Goal: Check status: Check status

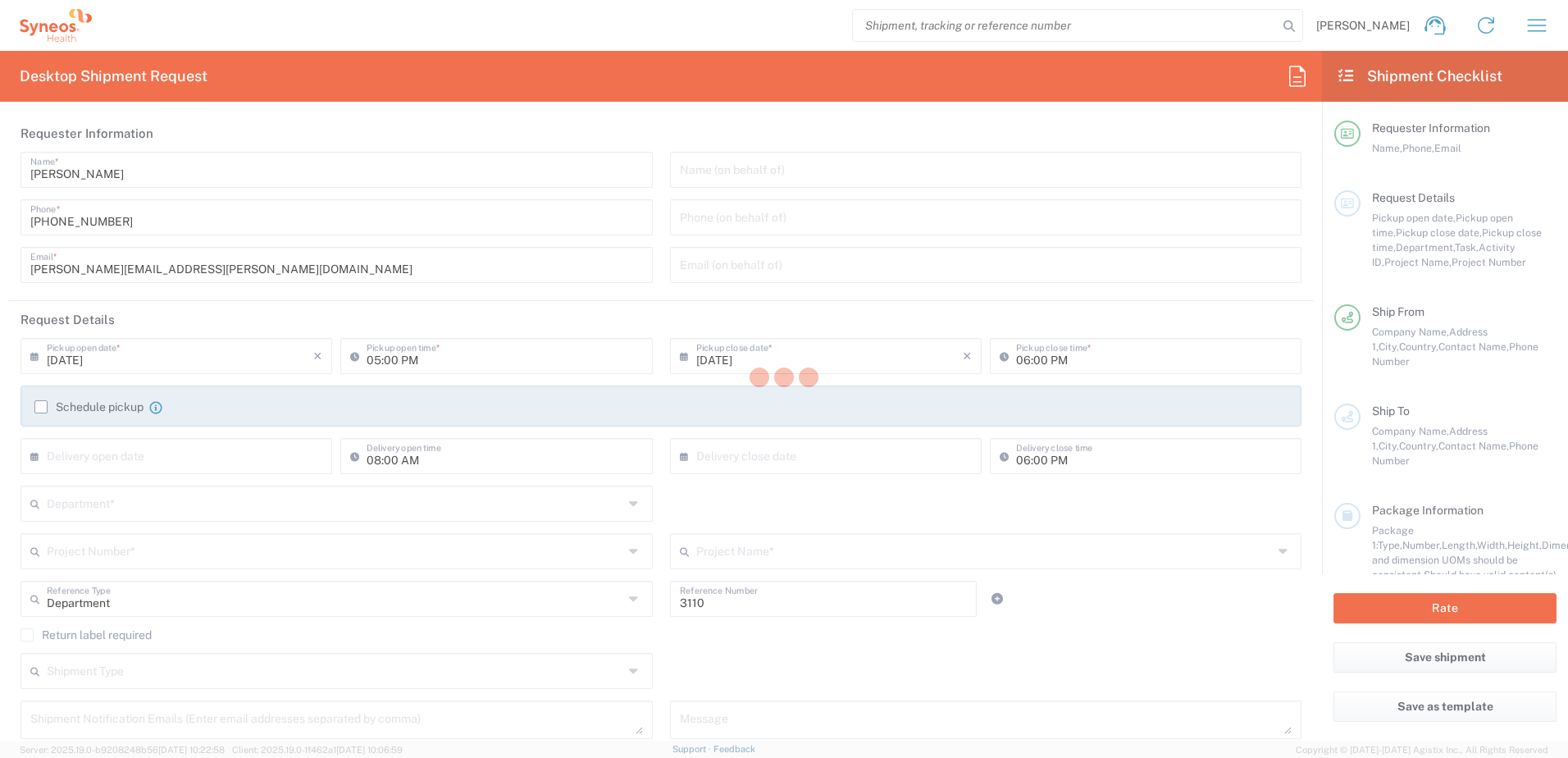
type input "Syneos Health Clinical [GEOGRAPHIC_DATA]"
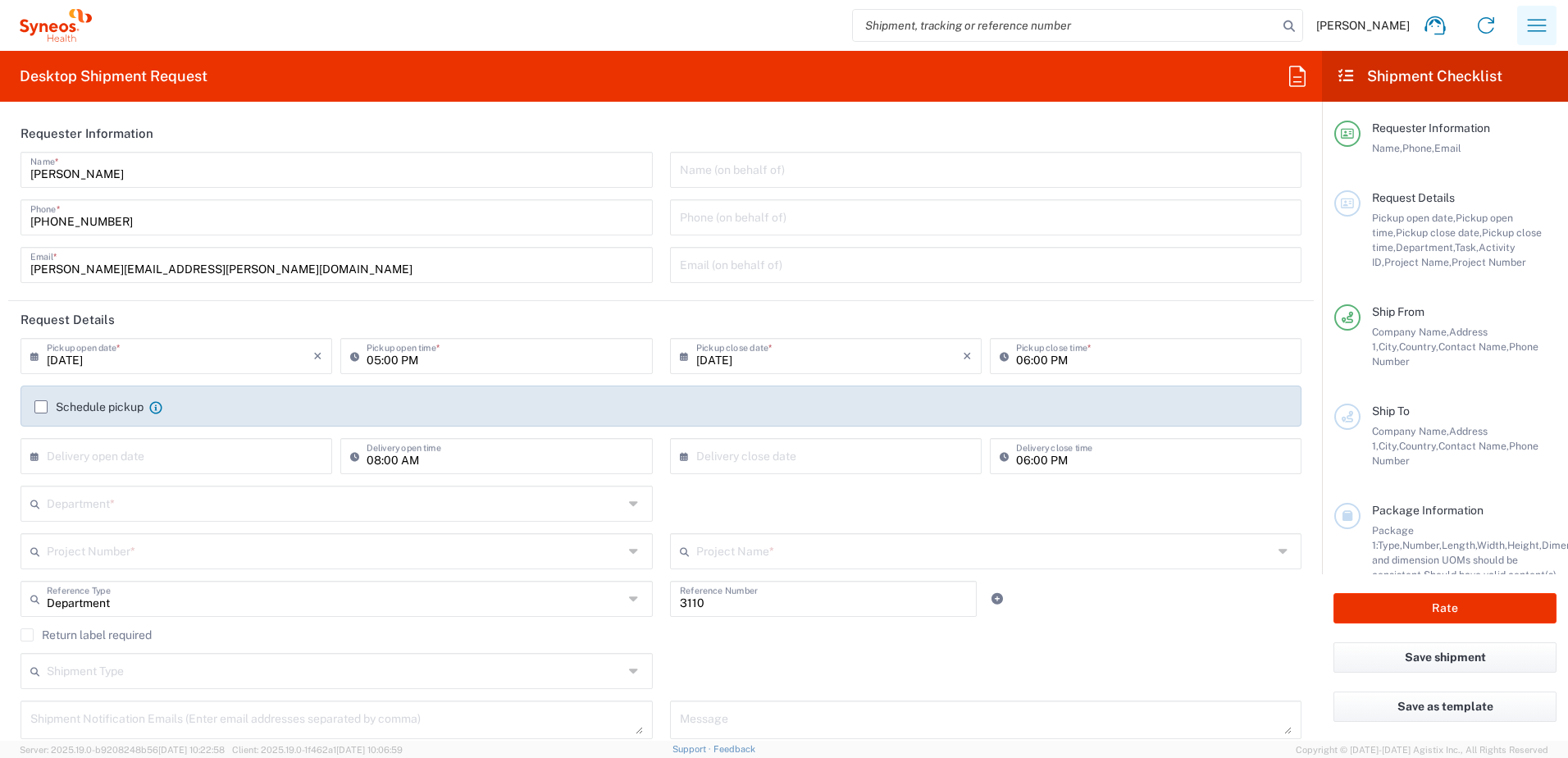
click at [1547, 33] on icon "button" at bounding box center [1536, 25] width 26 height 26
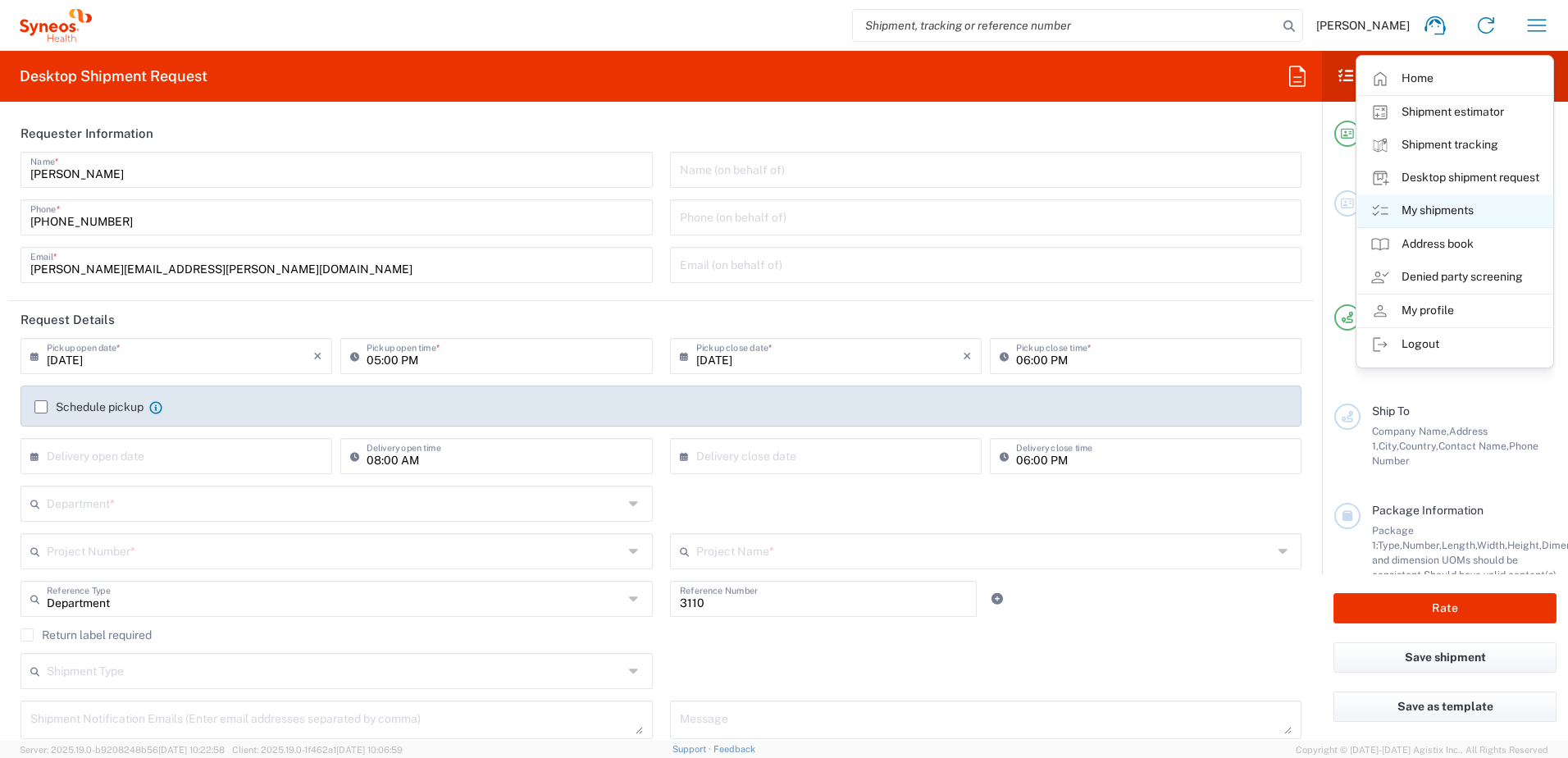
click at [1471, 208] on link "My shipments" at bounding box center [1455, 210] width 195 height 32
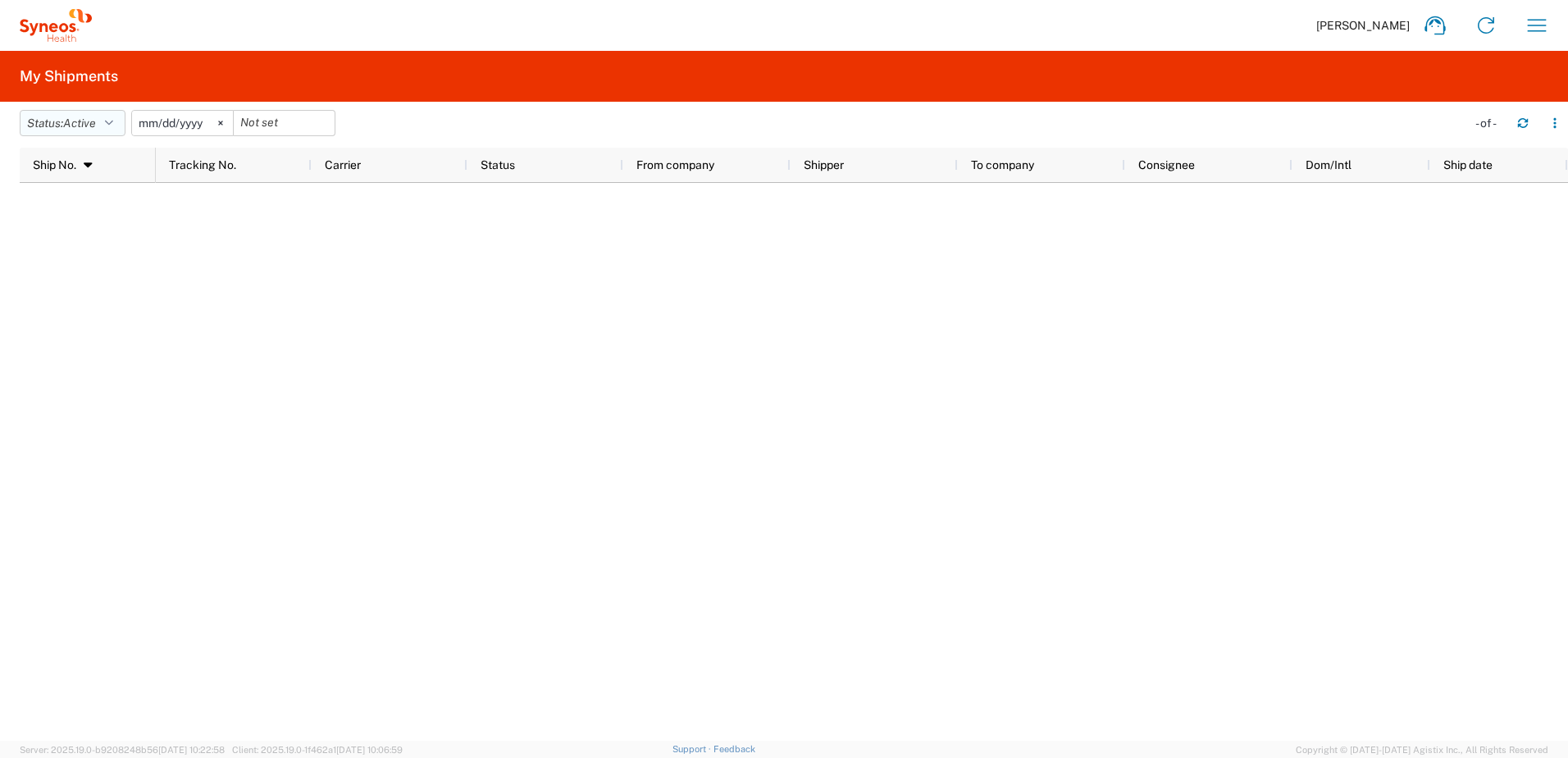
click at [111, 121] on icon "button" at bounding box center [109, 123] width 8 height 11
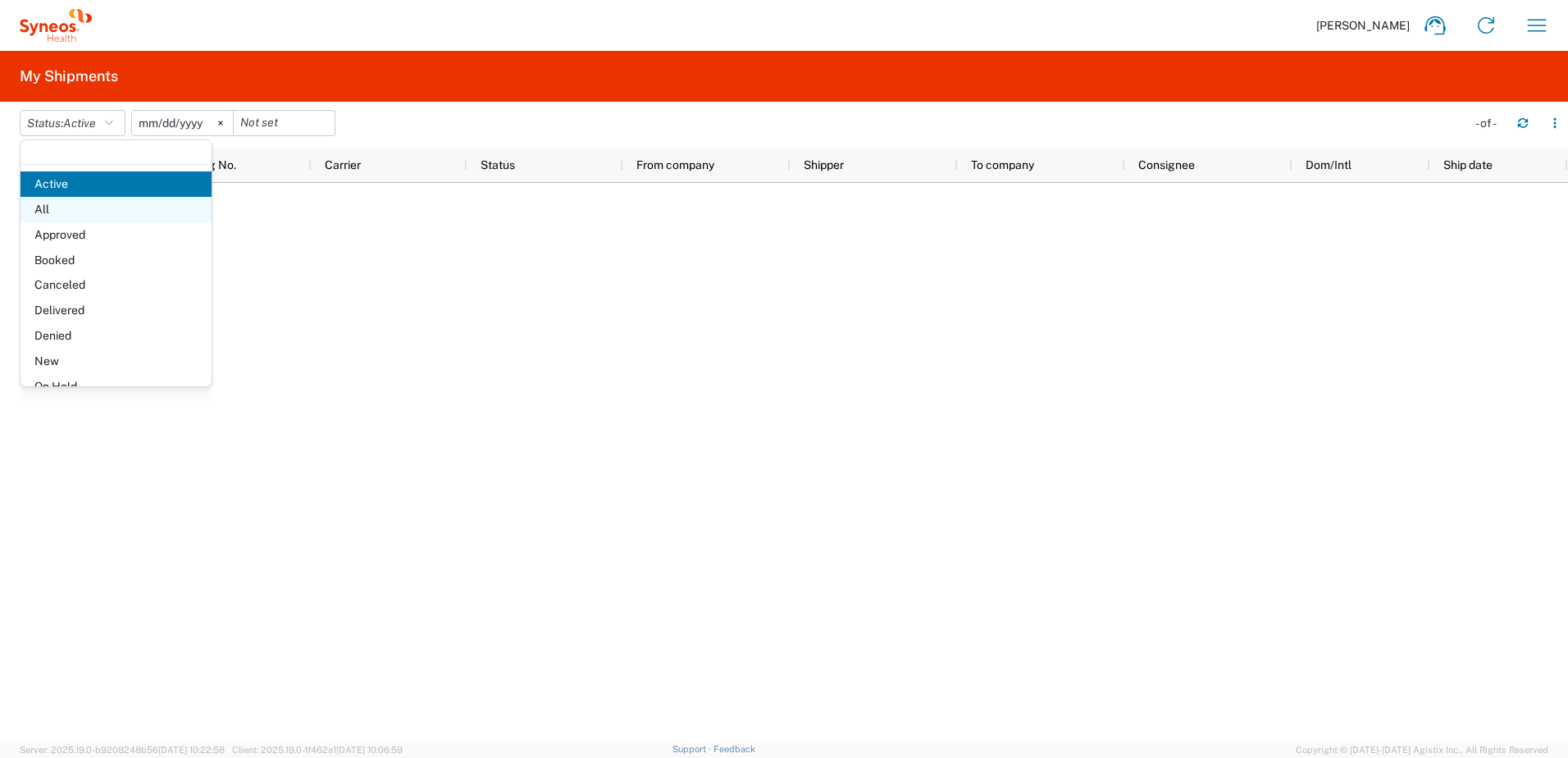
click at [61, 202] on span "All" at bounding box center [116, 209] width 191 height 25
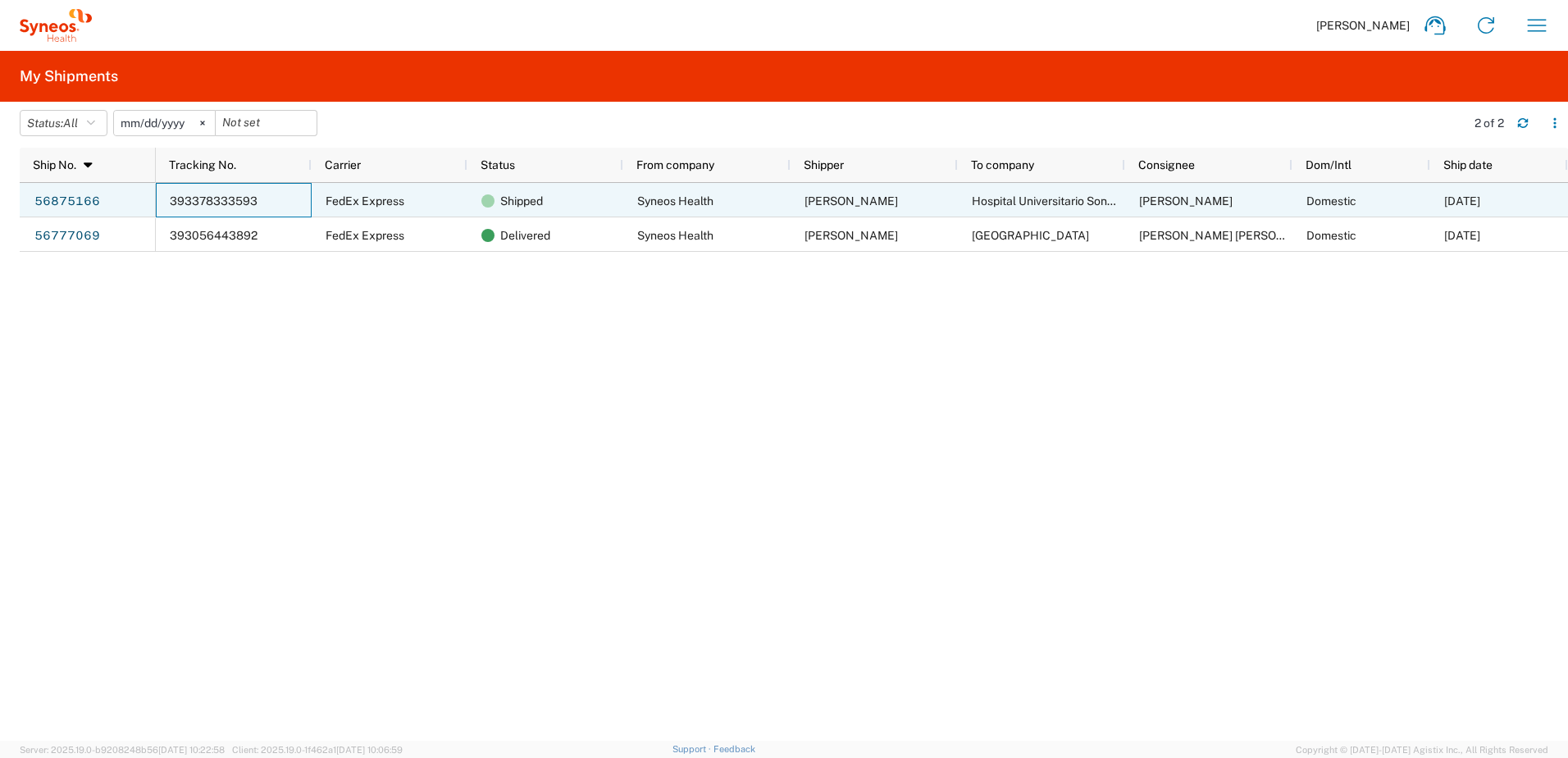
drag, startPoint x: 265, startPoint y: 202, endPoint x: 211, endPoint y: 196, distance: 54.3
click at [211, 196] on div "393378333593" at bounding box center [233, 199] width 155 height 34
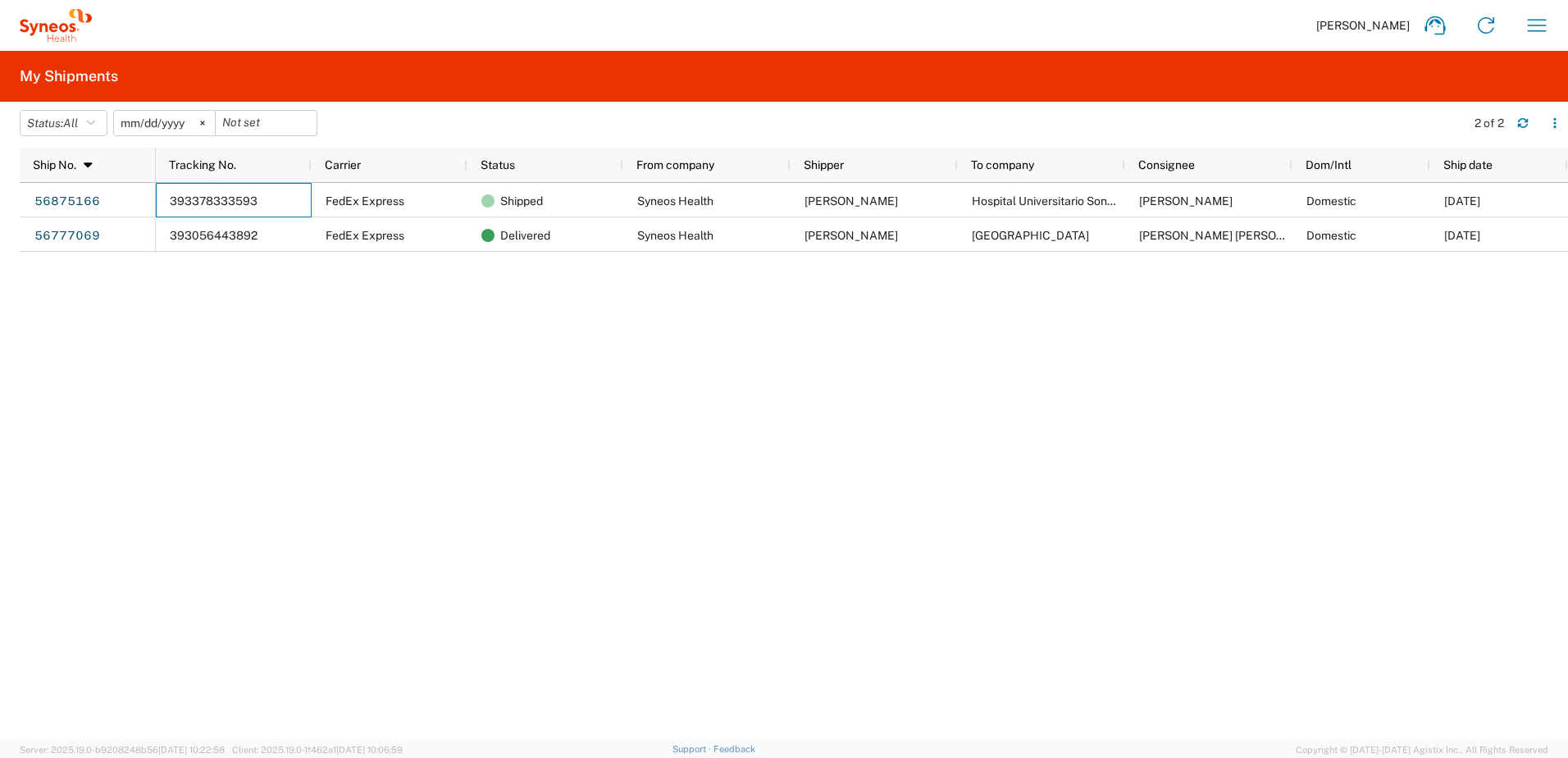
click at [386, 477] on div "393378333593 FedEx Express Shipped Syneos Health [PERSON_NAME] Hospital Univers…" at bounding box center [861, 461] width 1412 height 558
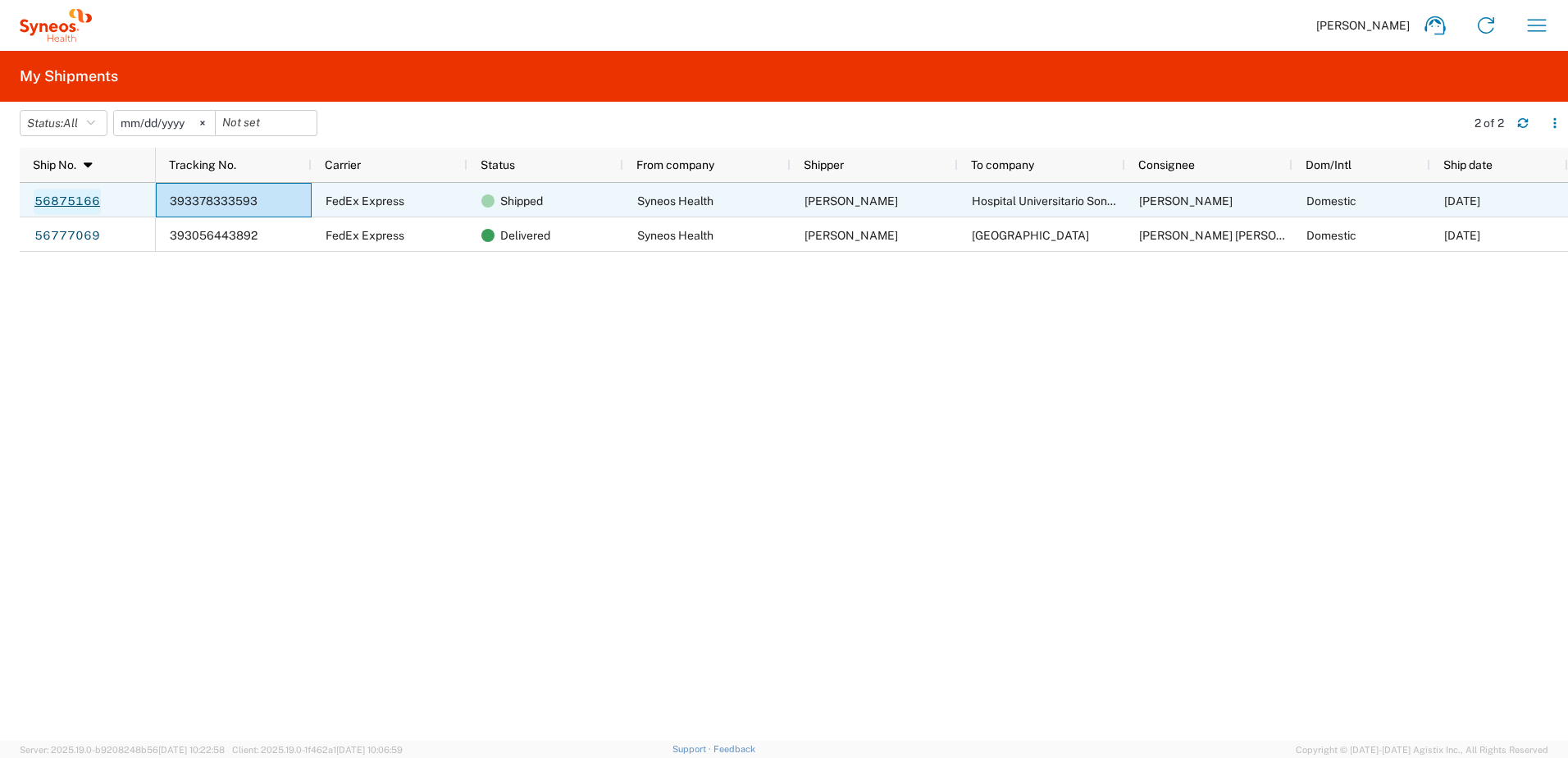
click at [73, 203] on link "56875166" at bounding box center [67, 202] width 68 height 26
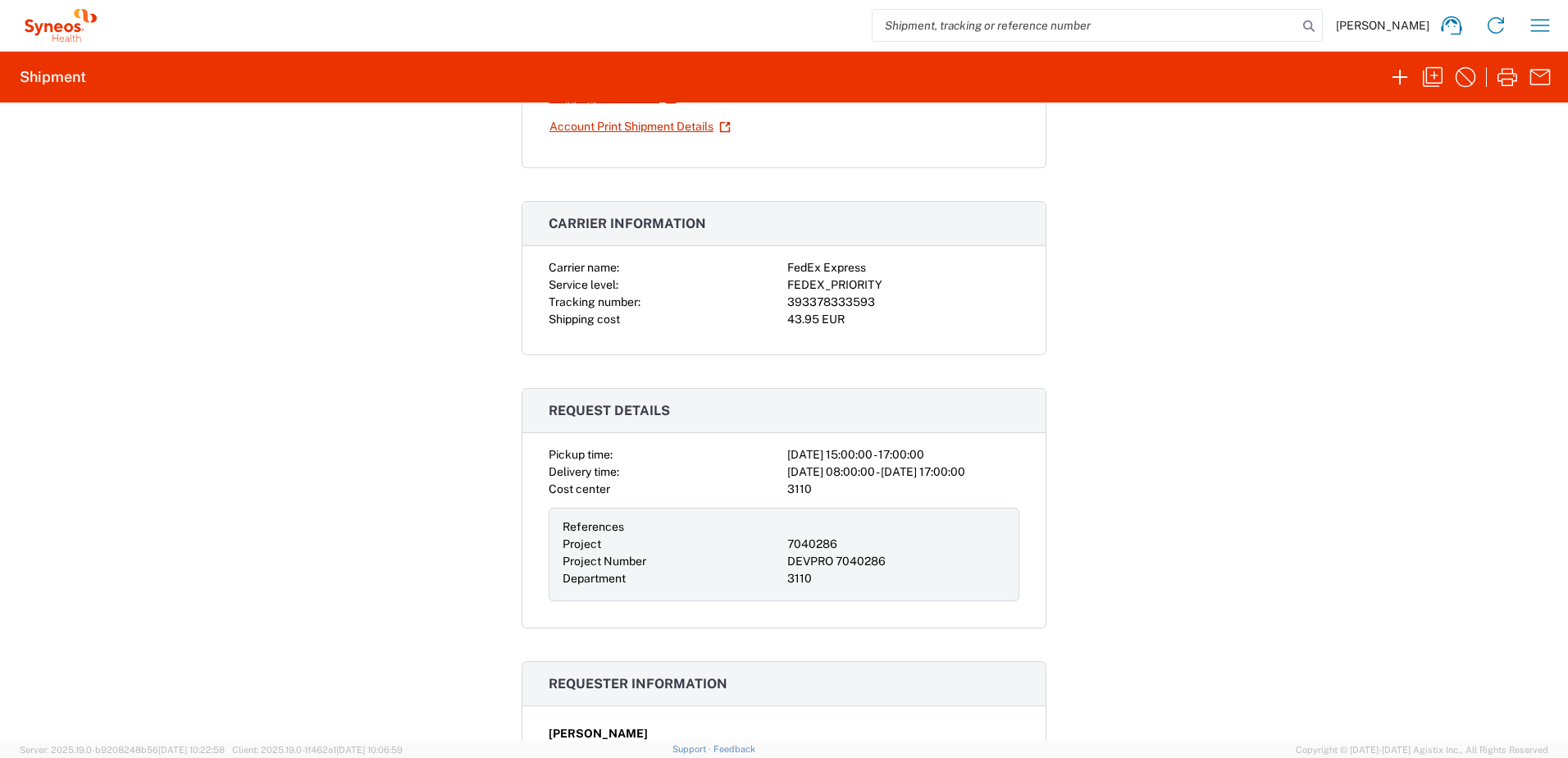
scroll to position [246, 0]
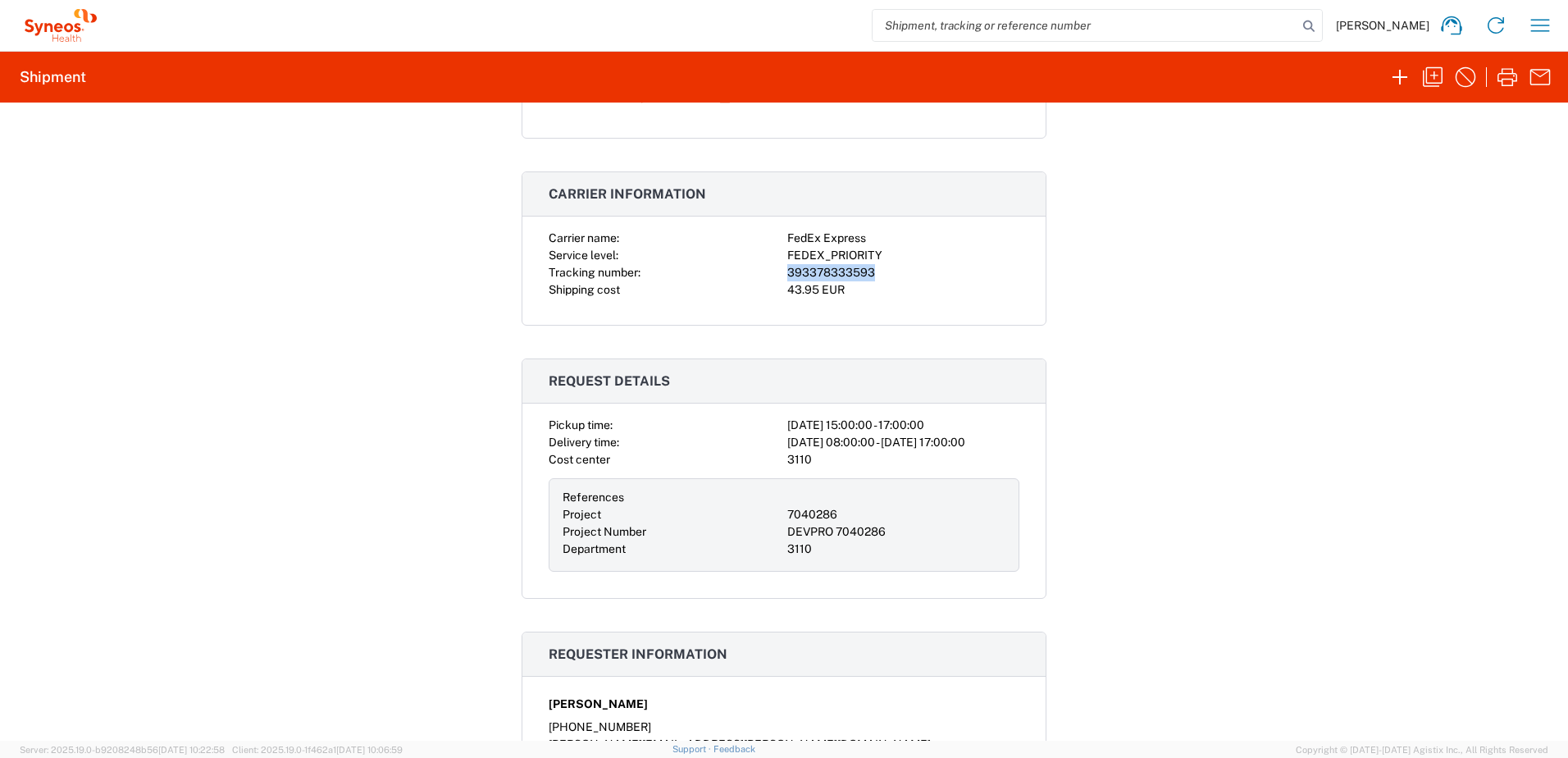
drag, startPoint x: 870, startPoint y: 277, endPoint x: 776, endPoint y: 269, distance: 94.3
click at [776, 269] on div "Carrier name: FedEx Express Service level: FEDEX_PRIORITY Tracking number: 3933…" at bounding box center [784, 263] width 471 height 69
copy div "393378333593"
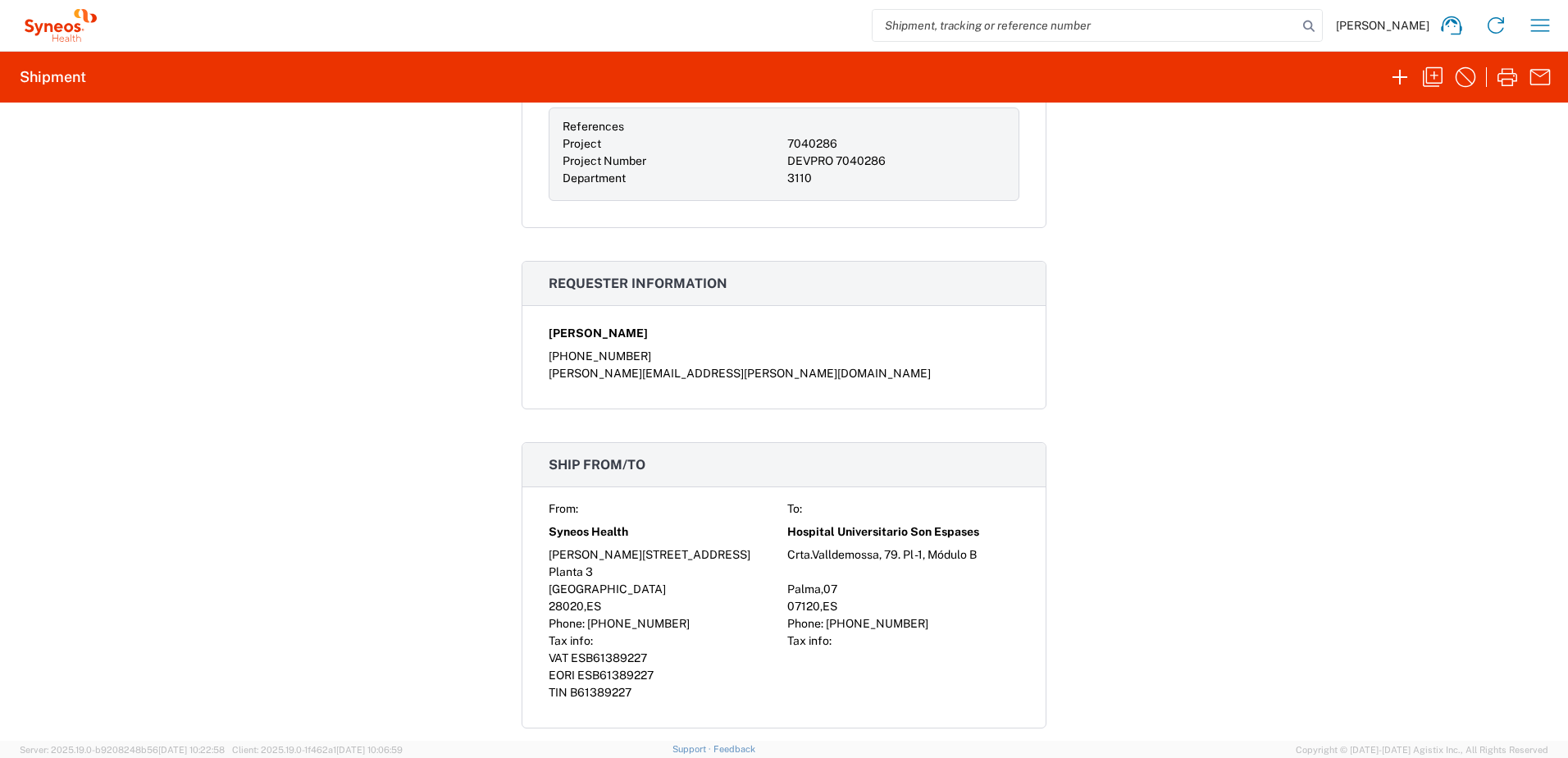
scroll to position [0, 0]
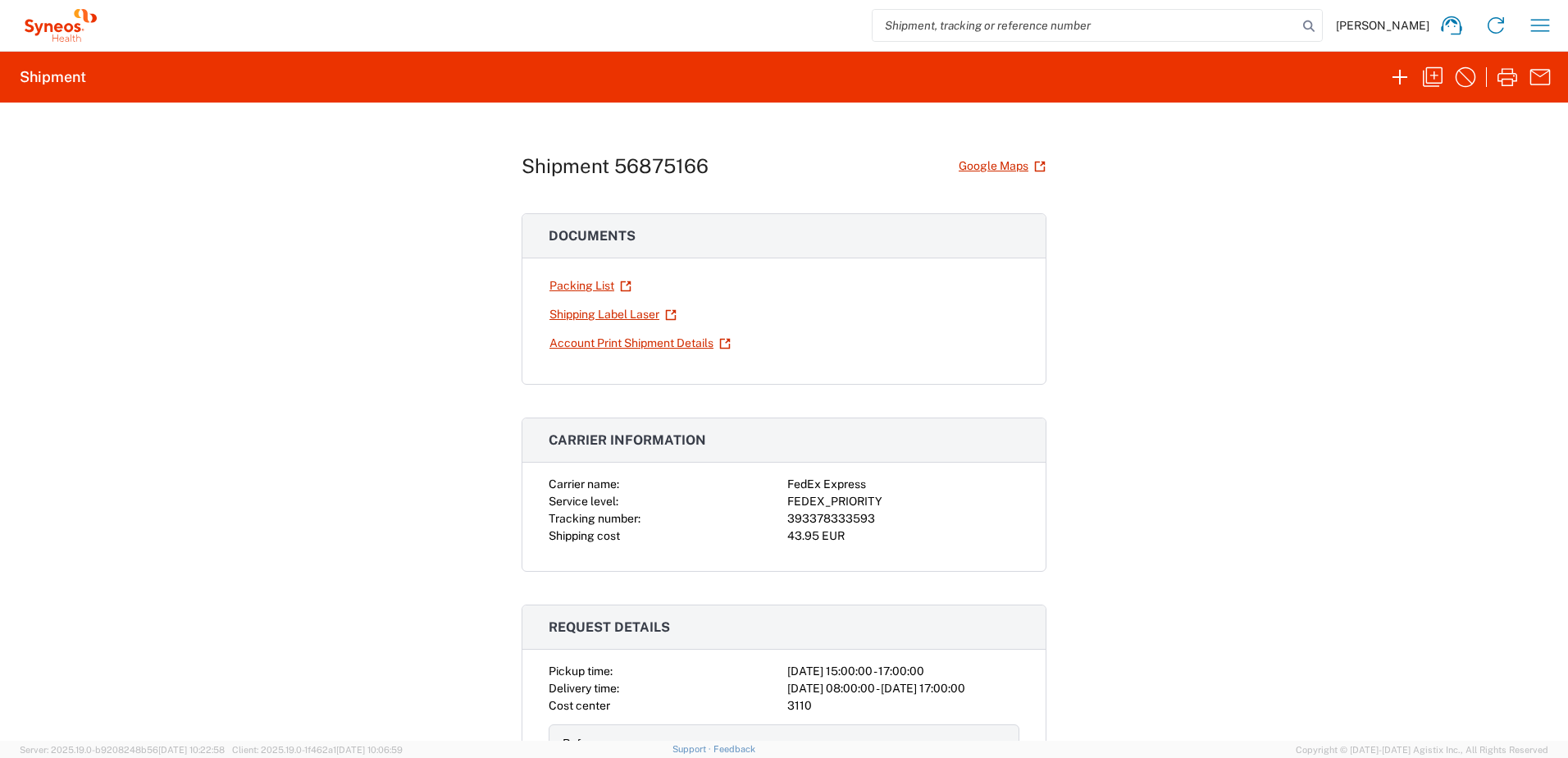
click at [1252, 322] on div "Shipment 56875166 Google Maps Documents Packing List Shipping Label Laser Accou…" at bounding box center [784, 422] width 1568 height 639
click at [1545, 17] on icon "button" at bounding box center [1540, 25] width 26 height 26
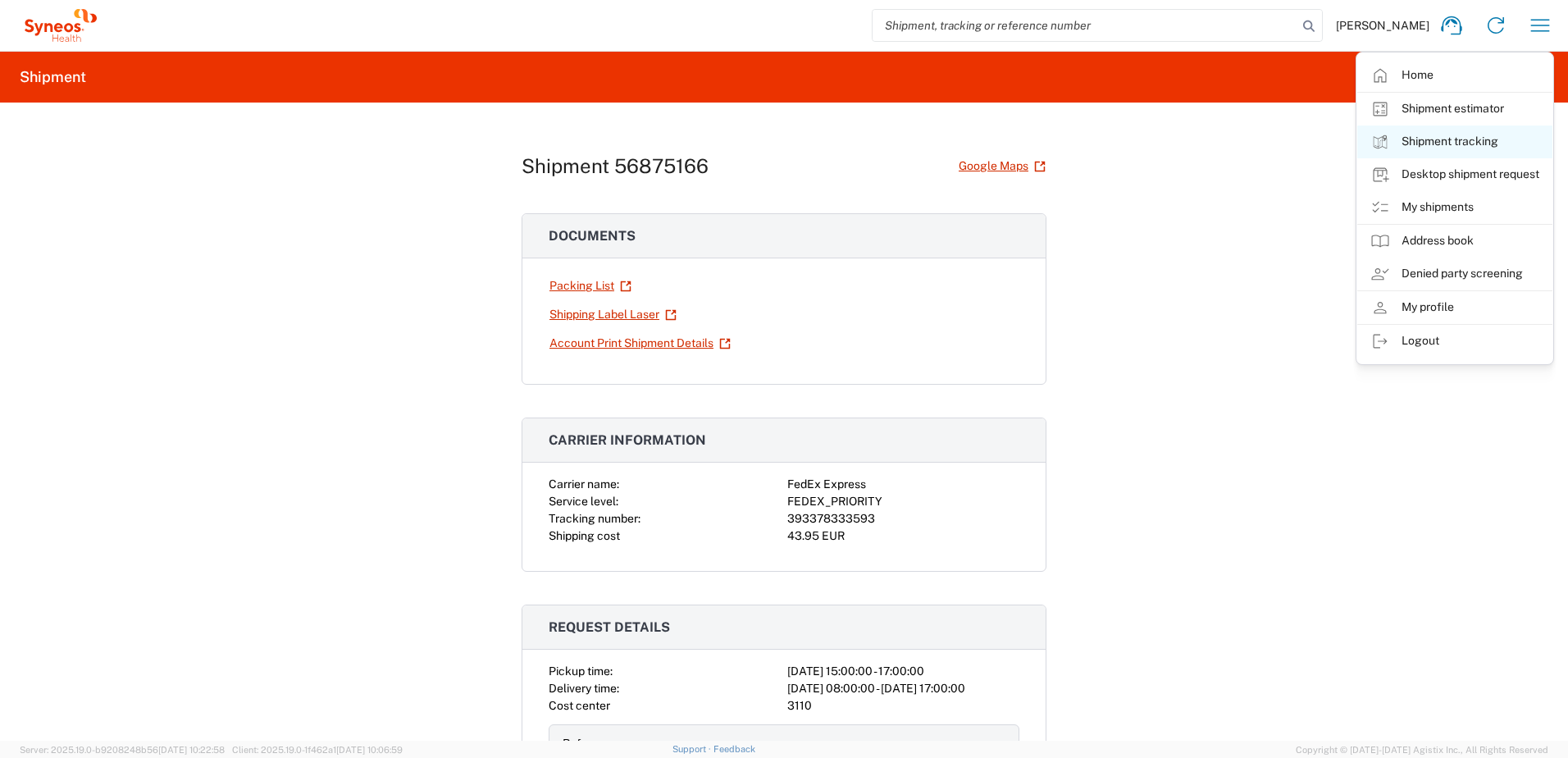
click at [1447, 142] on link "Shipment tracking" at bounding box center [1455, 141] width 195 height 32
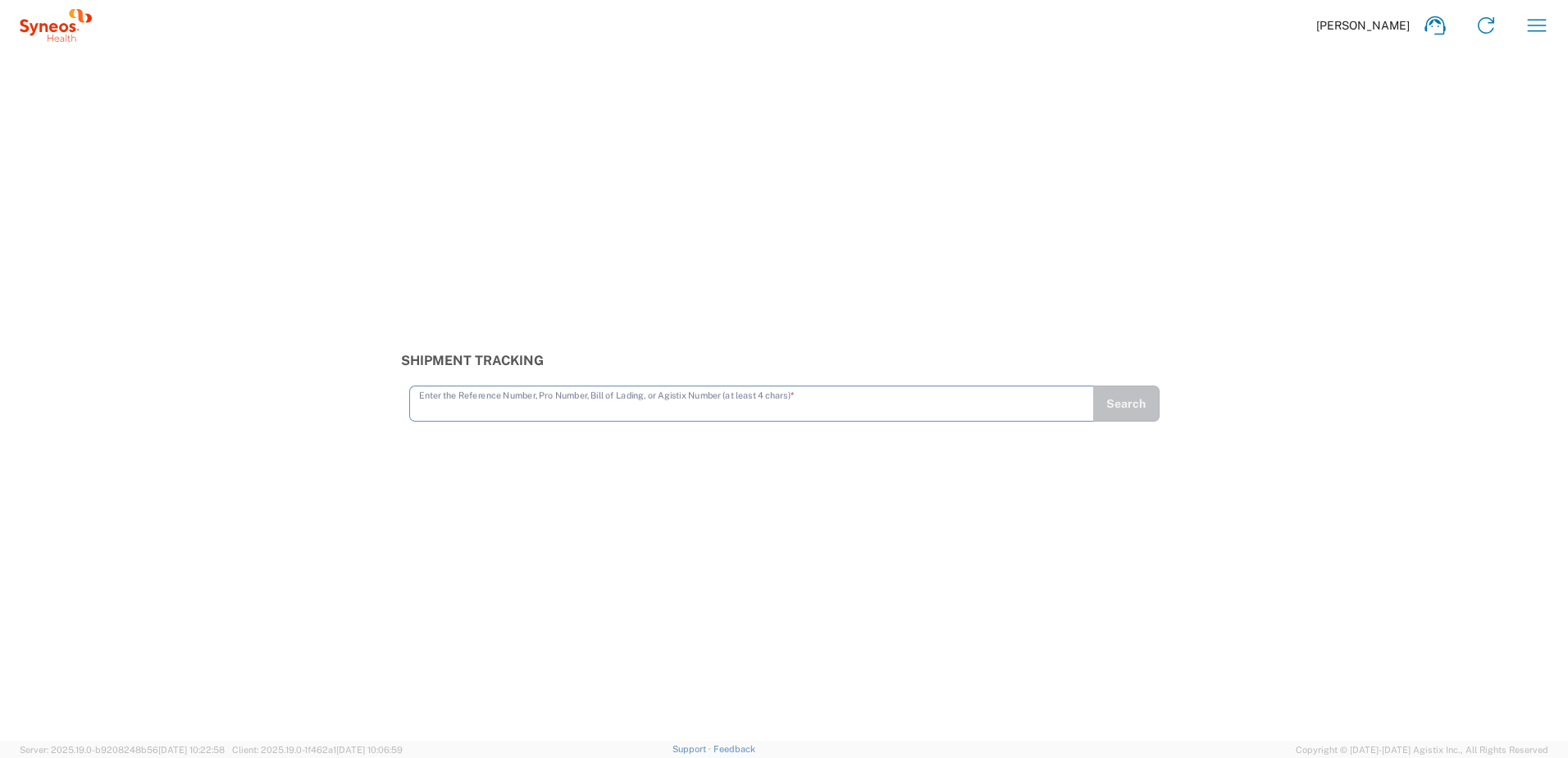
click at [743, 406] on input "text" at bounding box center [751, 402] width 665 height 29
type input "393378333593"
click at [1137, 410] on button "Search" at bounding box center [1126, 403] width 68 height 36
